Goal: Download file/media

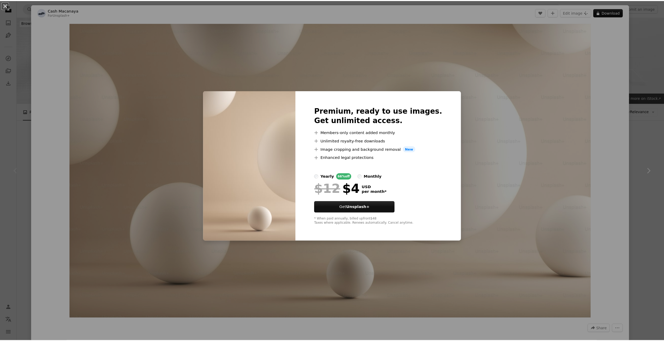
scroll to position [131, 0]
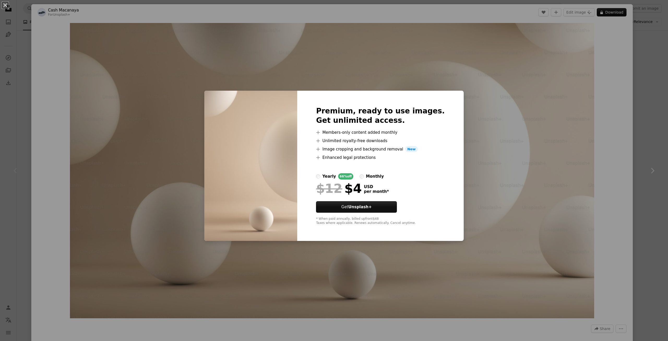
click at [644, 100] on div "An X shape Premium, ready to use images. Get unlimited access. A plus sign Memb…" at bounding box center [334, 170] width 668 height 341
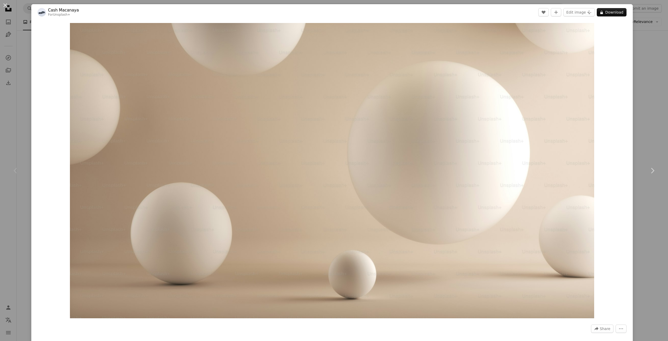
click at [644, 100] on div "An X shape Chevron left Chevron right Cash Macanaya For Unsplash+ A heart A plu…" at bounding box center [334, 170] width 668 height 341
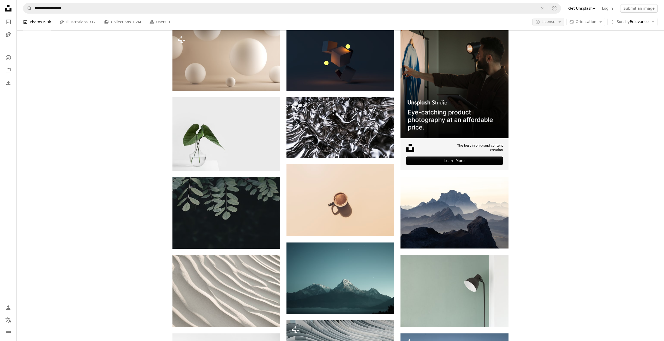
click at [555, 19] on button "A copyright icon © License Arrow down" at bounding box center [549, 22] width 32 height 8
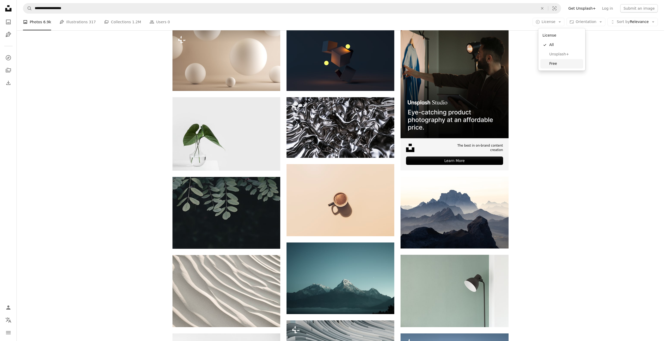
click at [556, 62] on span "Free" at bounding box center [566, 63] width 32 height 5
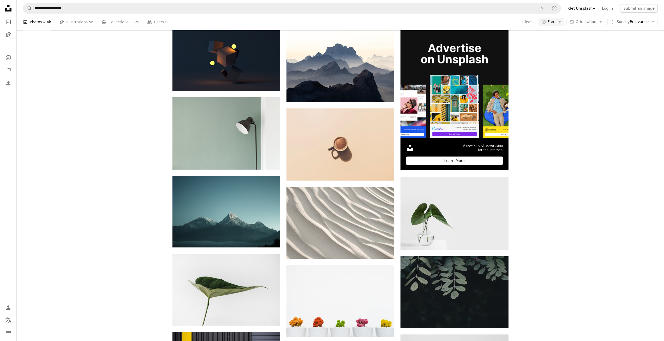
scroll to position [745, 0]
click at [590, 21] on span "Orientation" at bounding box center [586, 22] width 21 height 4
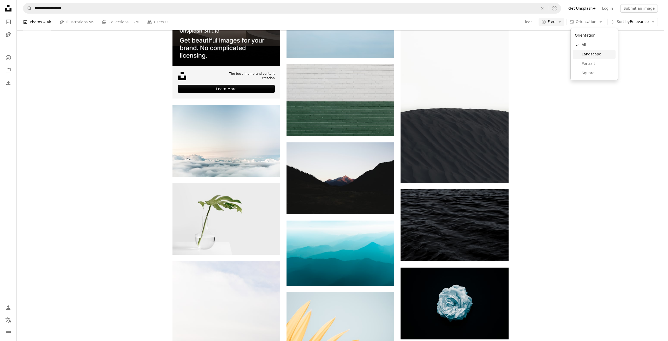
click at [596, 55] on span "Landscape" at bounding box center [598, 54] width 32 height 5
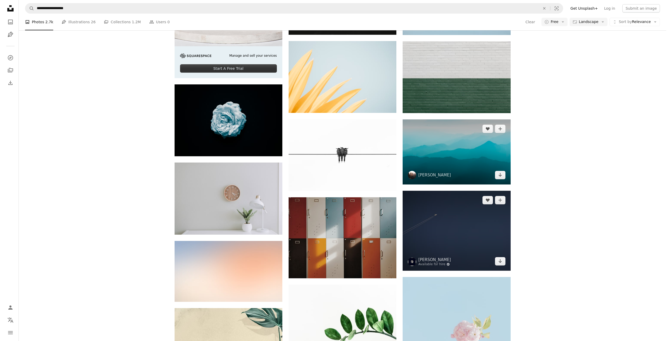
scroll to position [1488, 0]
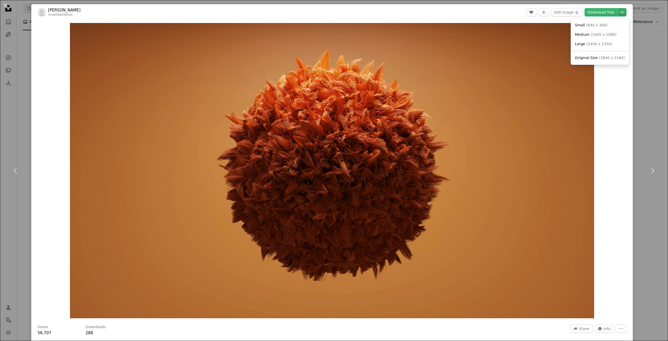
click at [618, 13] on icon "Chevron down" at bounding box center [622, 12] width 8 height 6
click at [597, 58] on span "Original Size ( 3840 x 2160 )" at bounding box center [600, 57] width 50 height 5
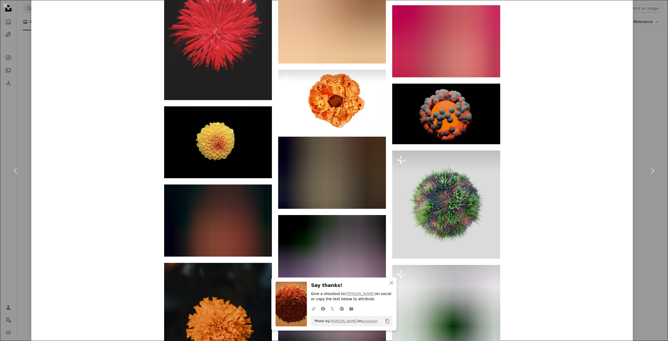
scroll to position [1410, 0]
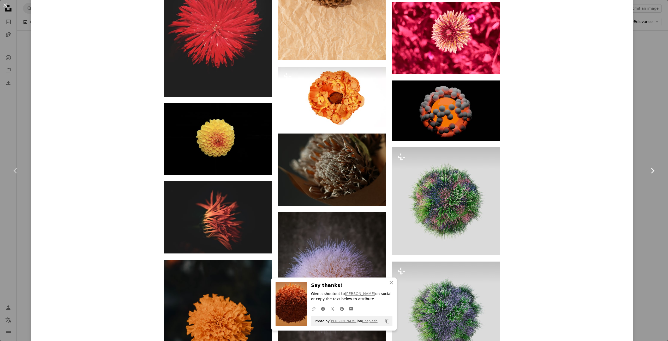
click at [643, 177] on link "Chevron right" at bounding box center [652, 170] width 31 height 50
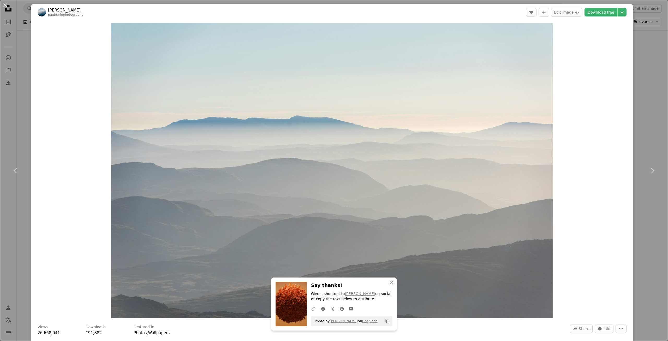
click at [641, 124] on div "An X shape Chevron left Chevron right An X shape Close Say thanks! Give a shout…" at bounding box center [334, 170] width 668 height 341
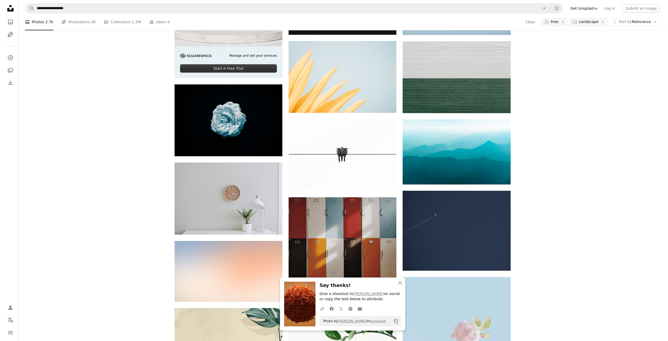
scroll to position [1906, 0]
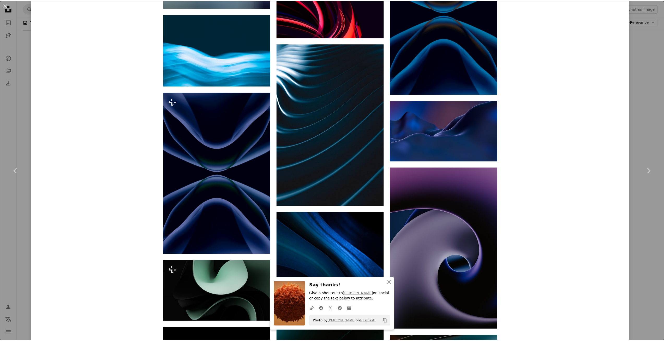
scroll to position [2976, 0]
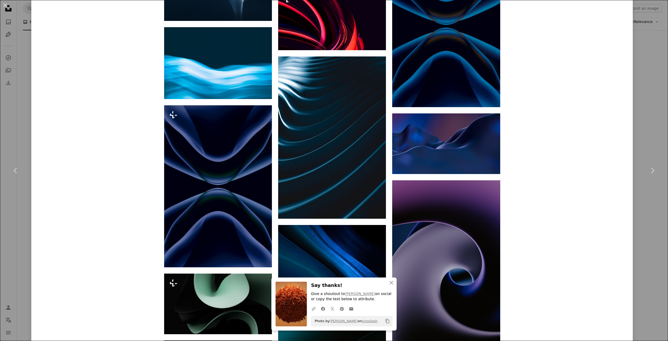
click at [649, 206] on div "An X shape Chevron left Chevron right An X shape Close Say thanks! Give a shout…" at bounding box center [334, 170] width 668 height 341
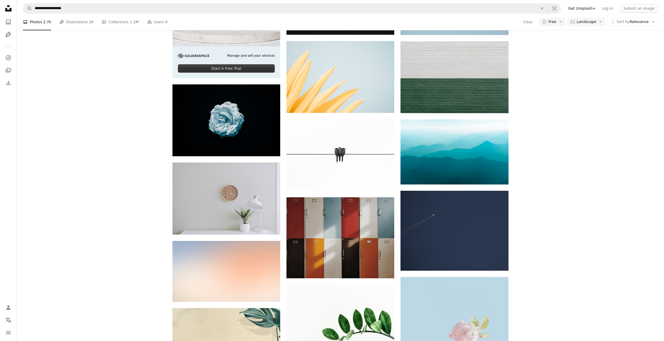
scroll to position [6832, 0]
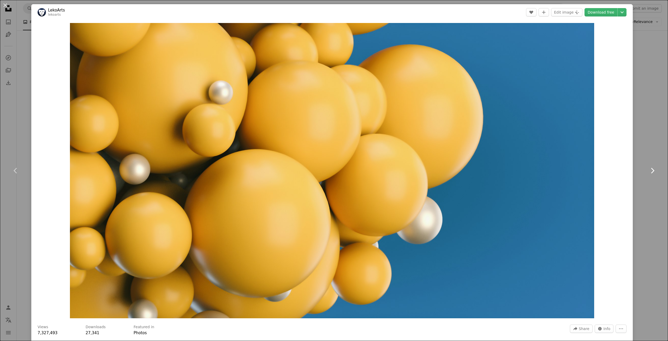
click at [637, 147] on link "Chevron right" at bounding box center [652, 170] width 31 height 50
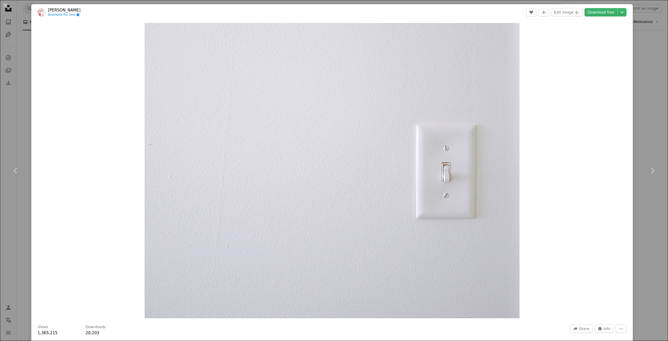
click at [642, 137] on div "An X shape Chevron left Chevron right [PERSON_NAME] Available for hire A checkm…" at bounding box center [334, 170] width 668 height 341
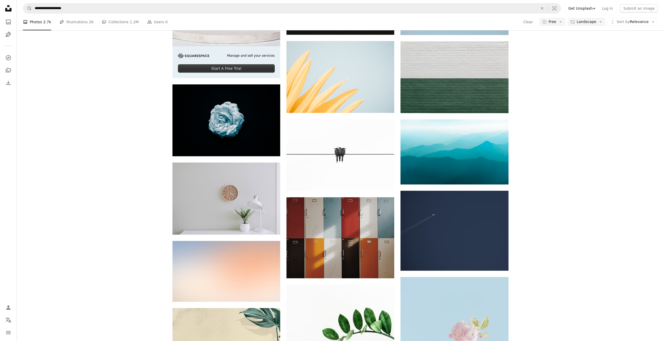
scroll to position [6858, 0]
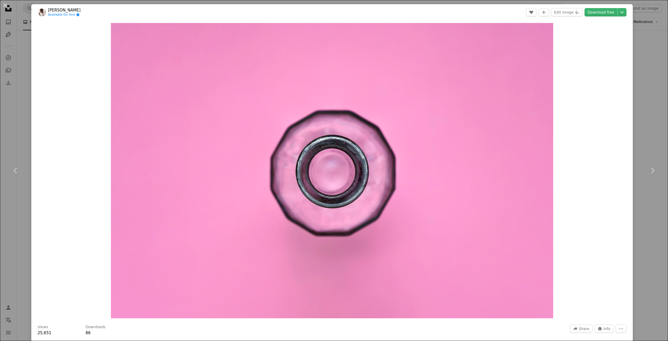
click at [647, 131] on div "An X shape Chevron left Chevron right [PERSON_NAME] Available for hire A checkm…" at bounding box center [334, 170] width 668 height 341
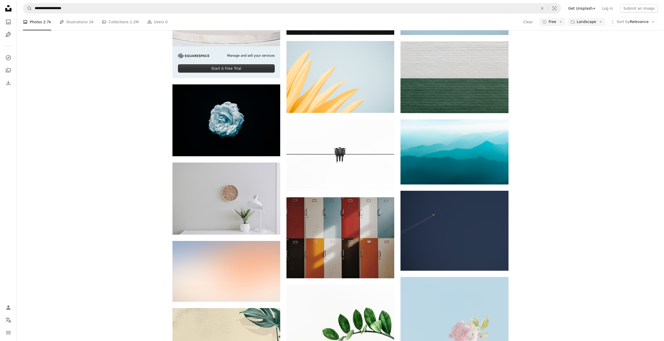
scroll to position [8271, 0]
